Goal: Check status: Check status

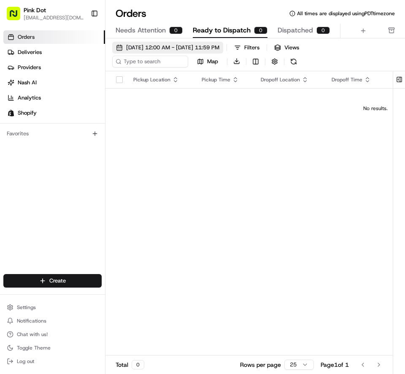
click at [149, 49] on span "[DATE] 12:00 AM - [DATE] 11:59 PM" at bounding box center [172, 48] width 93 height 8
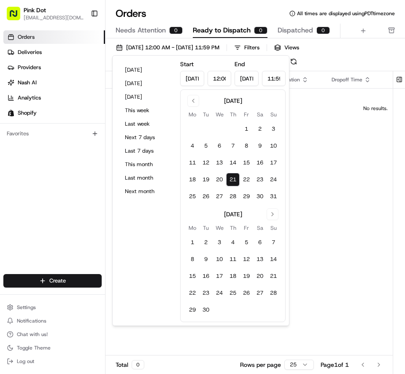
click at [230, 179] on button "21" at bounding box center [233, 180] width 14 height 14
click at [316, 263] on div "Pickup Location Pickup Time Dropoff Location Dropoff Time Order Value Order Det…" at bounding box center [376, 220] width 540 height 298
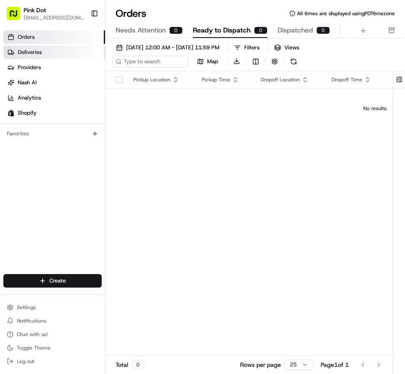
click at [29, 54] on span "Deliveries" at bounding box center [30, 53] width 24 height 8
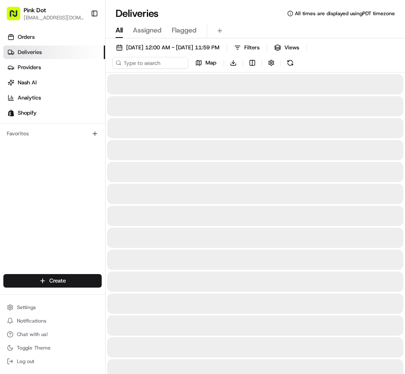
click at [118, 35] on span "All" at bounding box center [119, 30] width 7 height 10
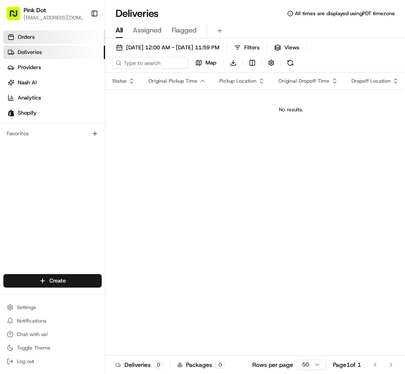
click at [33, 38] on span "Orders" at bounding box center [26, 37] width 17 height 8
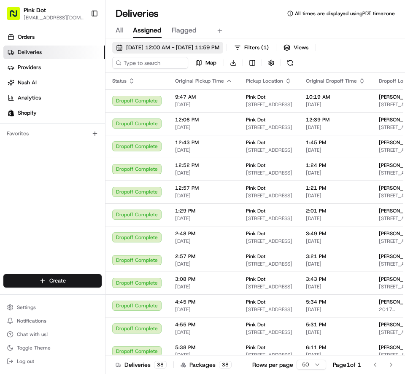
click at [136, 49] on span "[DATE] 12:00 AM - [DATE] 11:59 PM" at bounding box center [172, 48] width 93 height 8
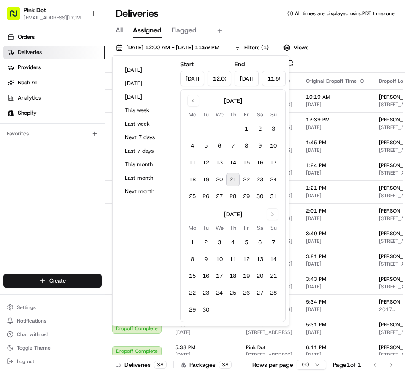
click at [231, 182] on button "21" at bounding box center [233, 180] width 14 height 14
type input "[DATE]"
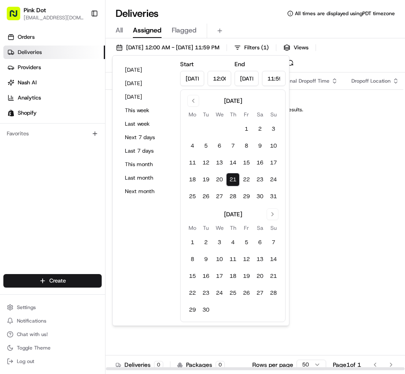
click at [360, 271] on div "Status Original Pickup Time Pickup Location Original Dropoff Time Dropoff Locat…" at bounding box center [291, 222] width 371 height 298
